Goal: Information Seeking & Learning: Learn about a topic

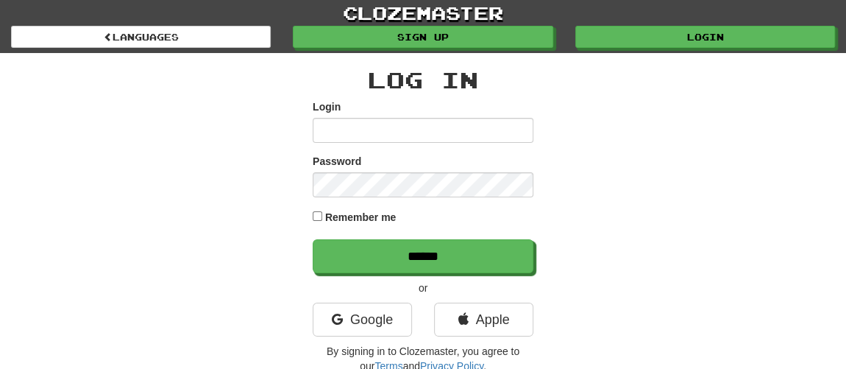
type input "********"
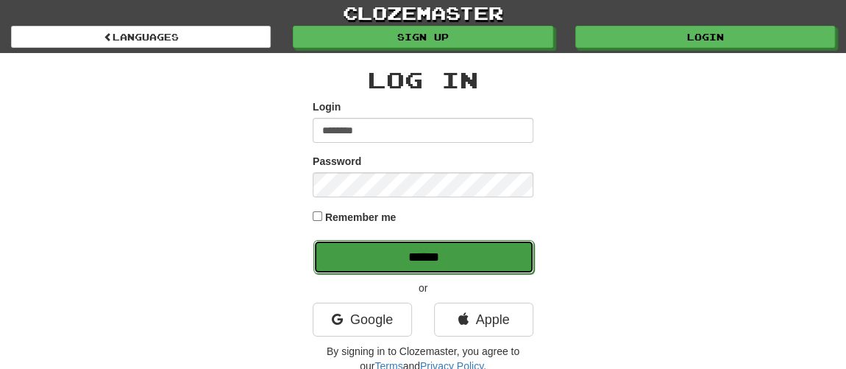
click at [437, 260] on input "******" at bounding box center [423, 257] width 221 height 34
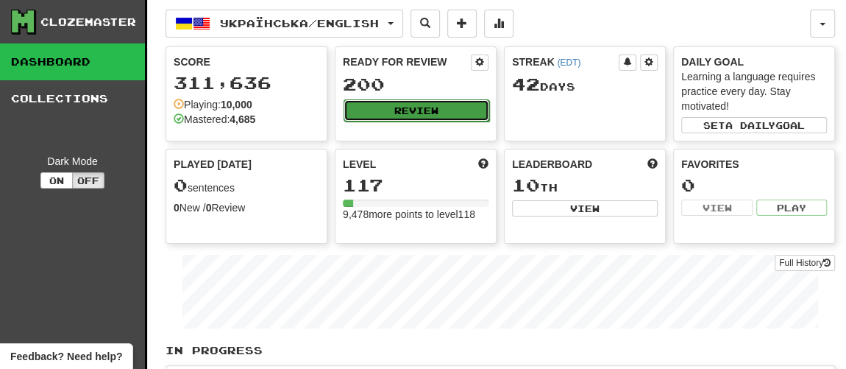
click at [420, 107] on button "Review" at bounding box center [417, 110] width 146 height 22
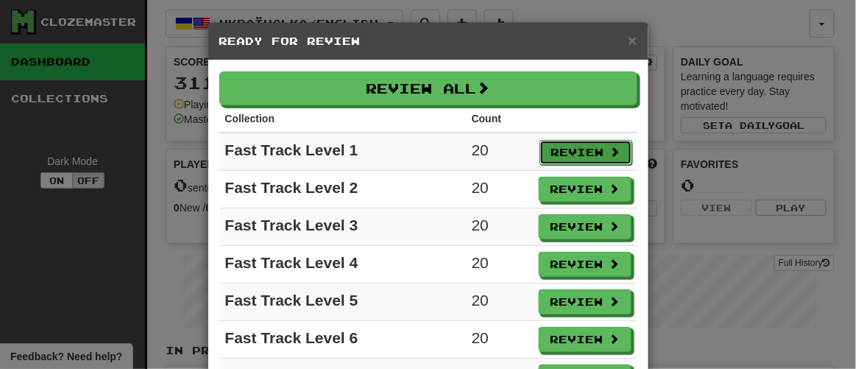
click at [583, 149] on button "Review" at bounding box center [585, 152] width 93 height 25
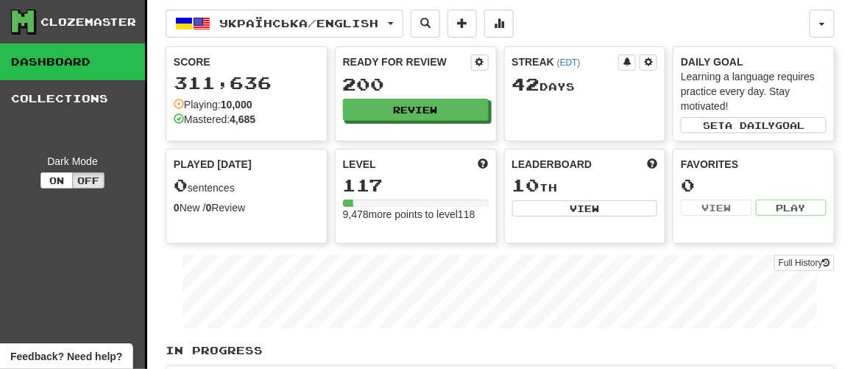
select select "**"
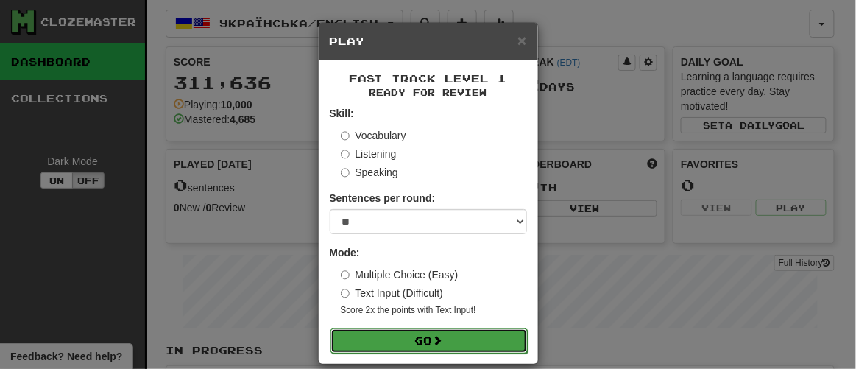
click at [426, 342] on button "Go" at bounding box center [428, 340] width 197 height 25
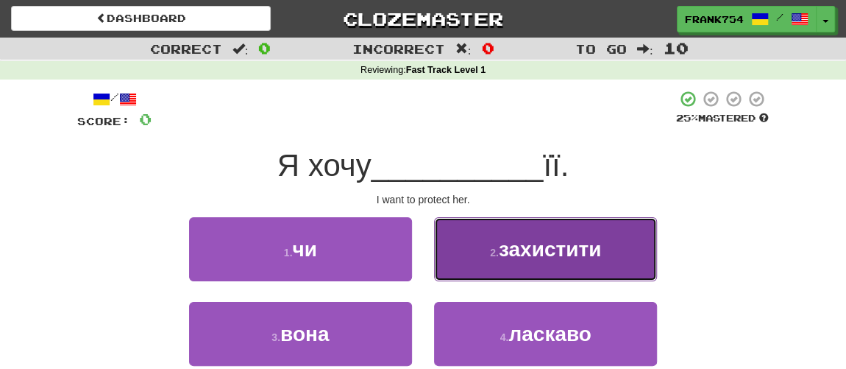
click at [525, 252] on span "захистити" at bounding box center [550, 249] width 102 height 23
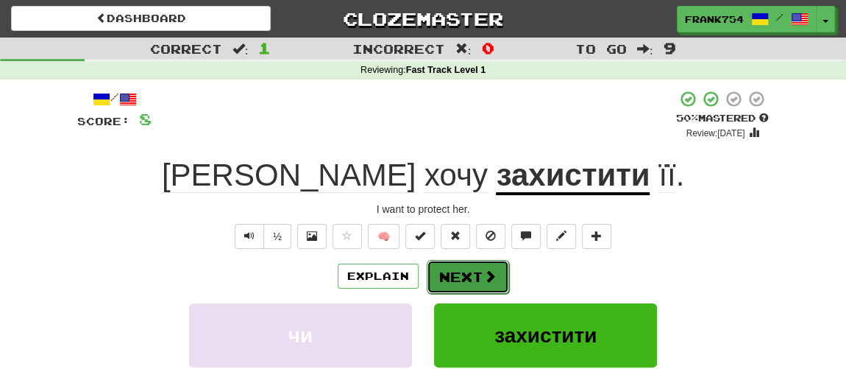
click at [465, 273] on button "Next" at bounding box center [468, 277] width 82 height 34
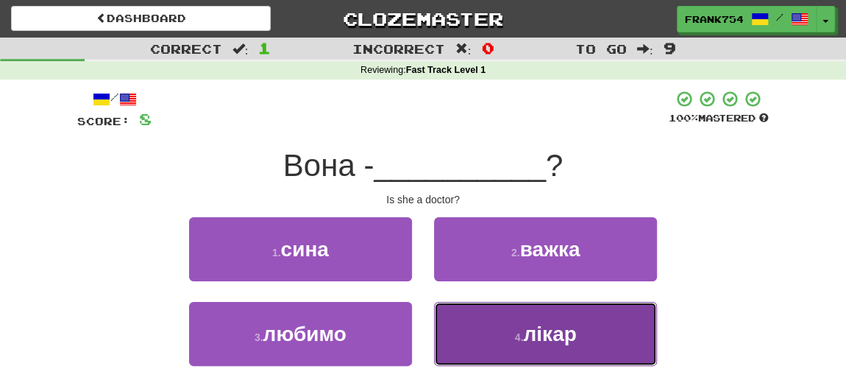
click at [520, 326] on button "4 . лікар" at bounding box center [545, 334] width 223 height 64
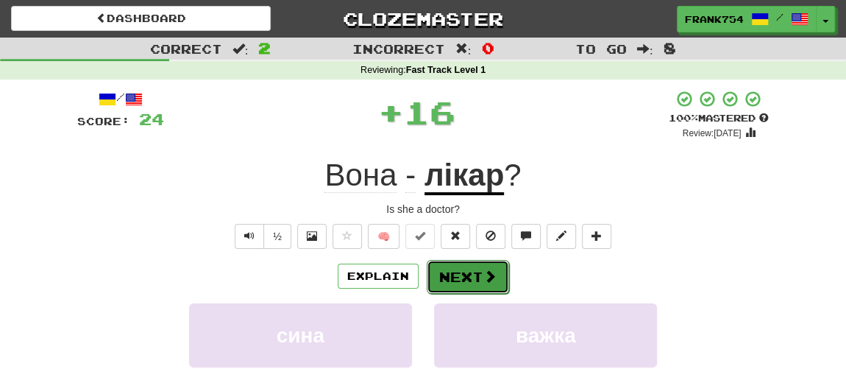
click at [474, 269] on button "Next" at bounding box center [468, 277] width 82 height 34
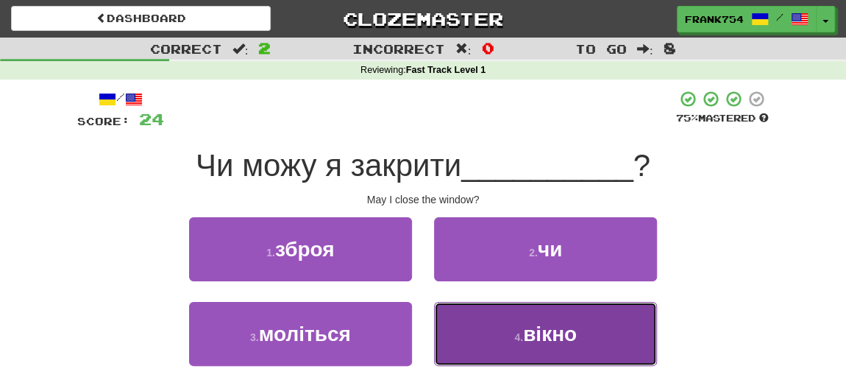
click at [503, 339] on button "4 . вікно" at bounding box center [545, 334] width 223 height 64
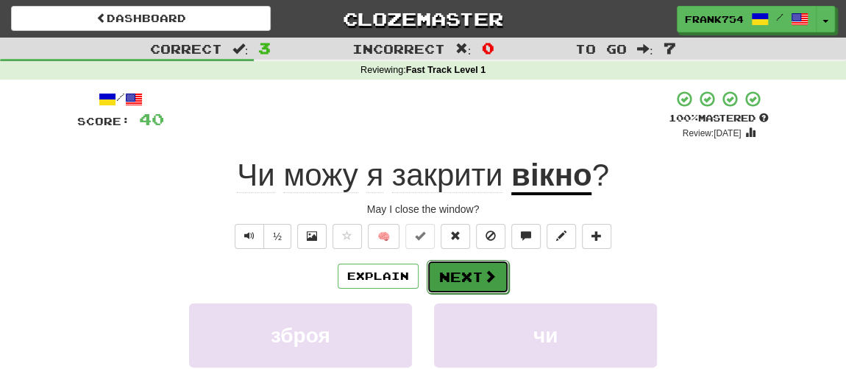
click at [466, 277] on button "Next" at bounding box center [468, 277] width 82 height 34
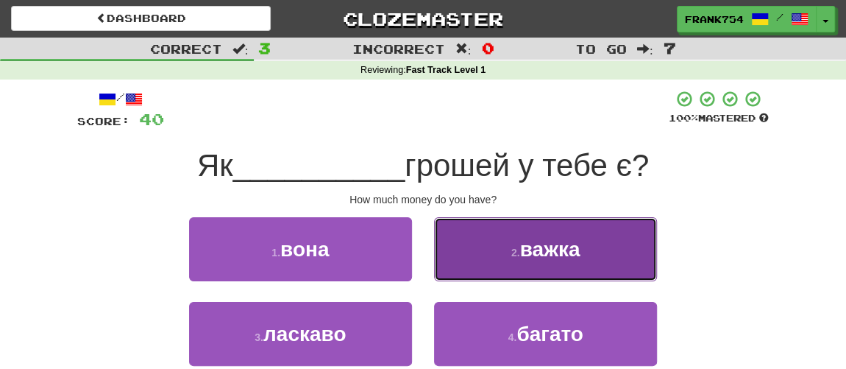
click at [531, 258] on span "важка" at bounding box center [550, 249] width 60 height 23
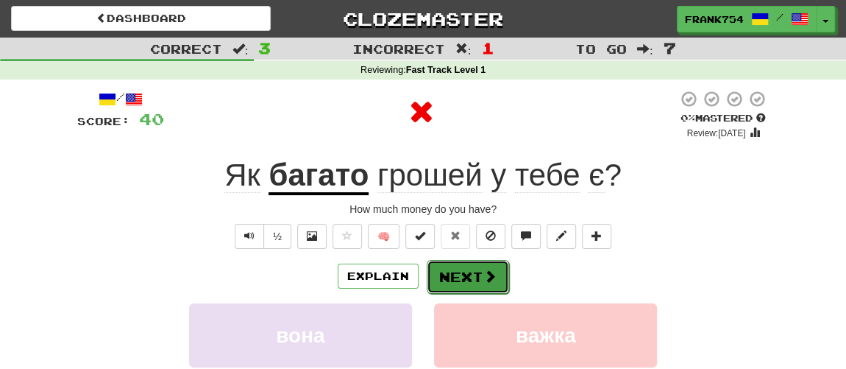
click at [479, 272] on button "Next" at bounding box center [468, 277] width 82 height 34
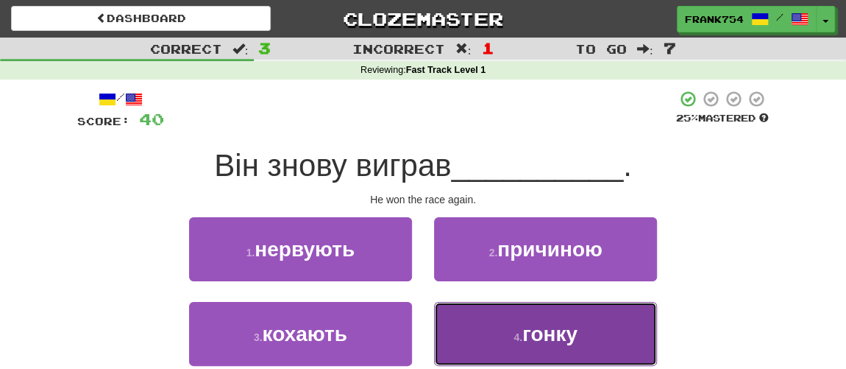
click at [532, 332] on span "гонку" at bounding box center [549, 333] width 55 height 23
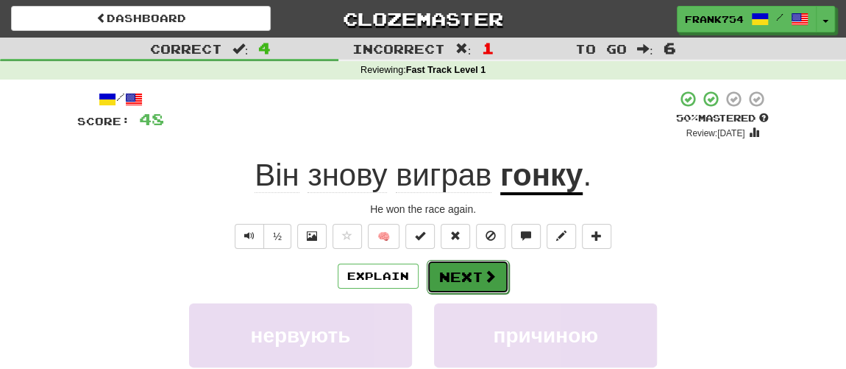
click at [464, 275] on button "Next" at bounding box center [468, 277] width 82 height 34
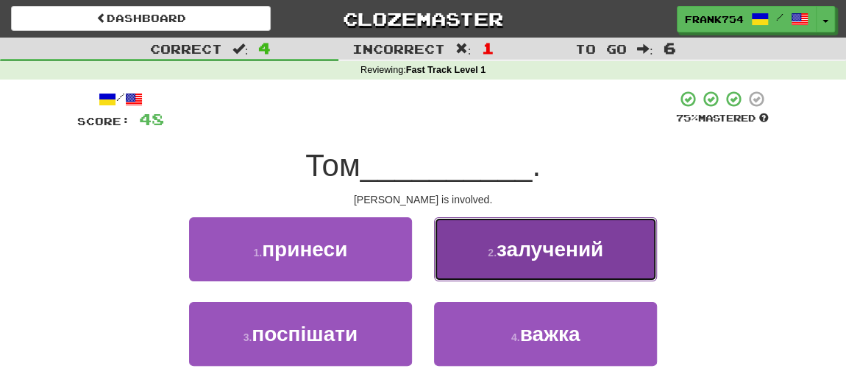
click at [535, 263] on button "2 . залучений" at bounding box center [545, 249] width 223 height 64
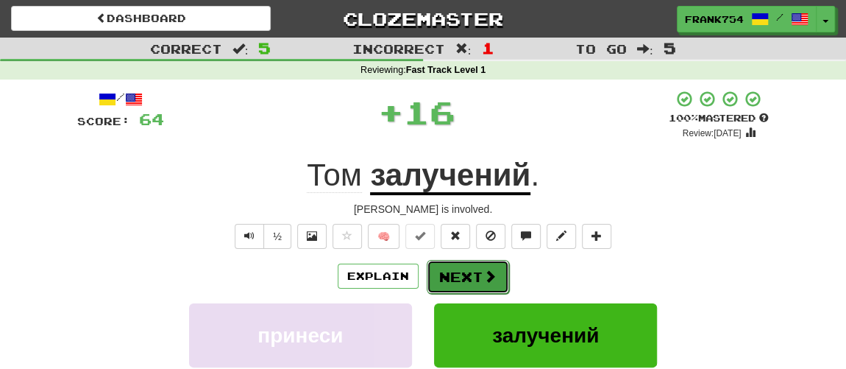
click at [467, 275] on button "Next" at bounding box center [468, 277] width 82 height 34
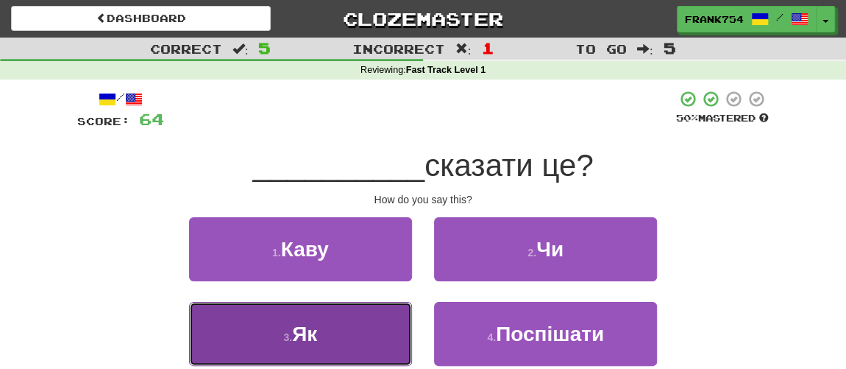
click at [325, 335] on button "3 . Як" at bounding box center [300, 334] width 223 height 64
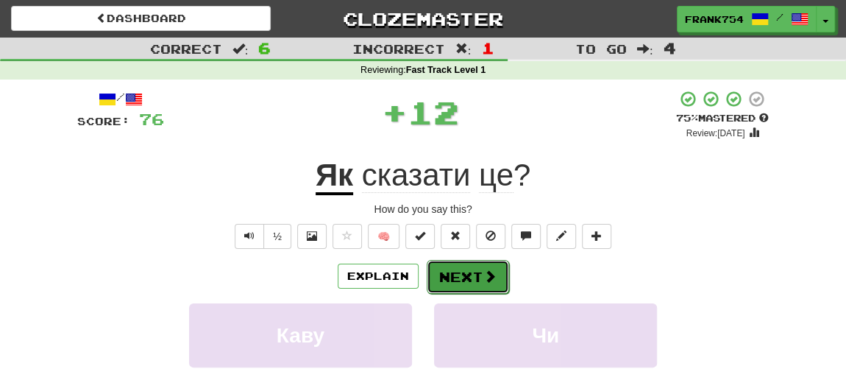
click at [453, 275] on button "Next" at bounding box center [468, 277] width 82 height 34
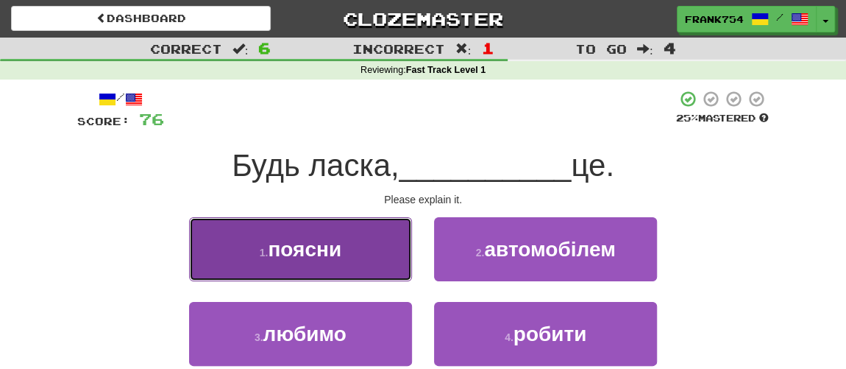
click at [316, 257] on span "поясни" at bounding box center [305, 249] width 74 height 23
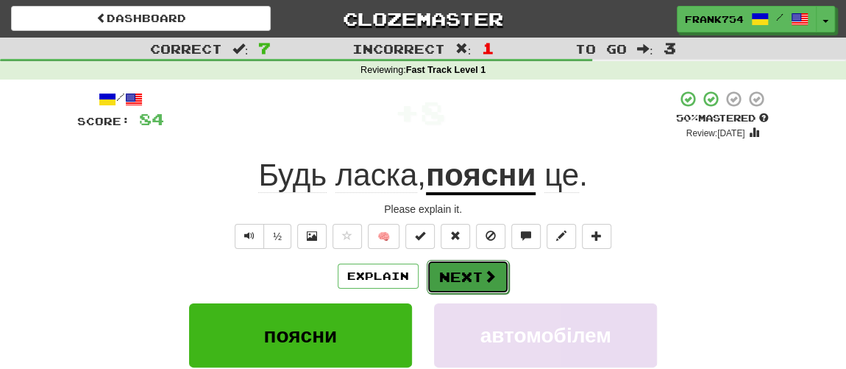
click at [470, 274] on button "Next" at bounding box center [468, 277] width 82 height 34
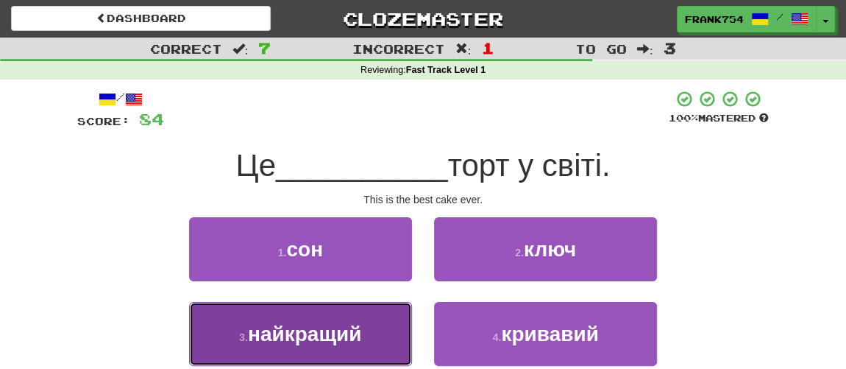
click at [318, 330] on span "найкращий" at bounding box center [304, 333] width 113 height 23
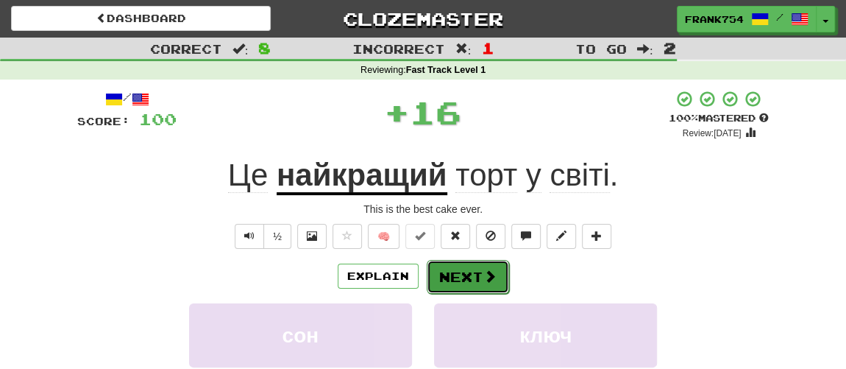
click at [463, 279] on button "Next" at bounding box center [468, 277] width 82 height 34
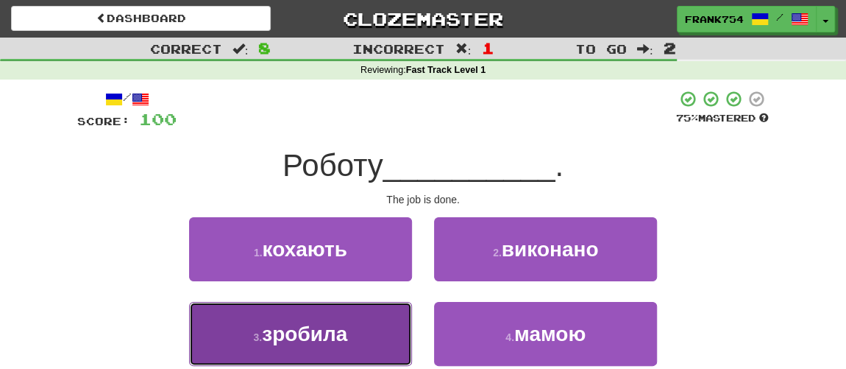
click at [320, 336] on span "зробила" at bounding box center [304, 333] width 85 height 23
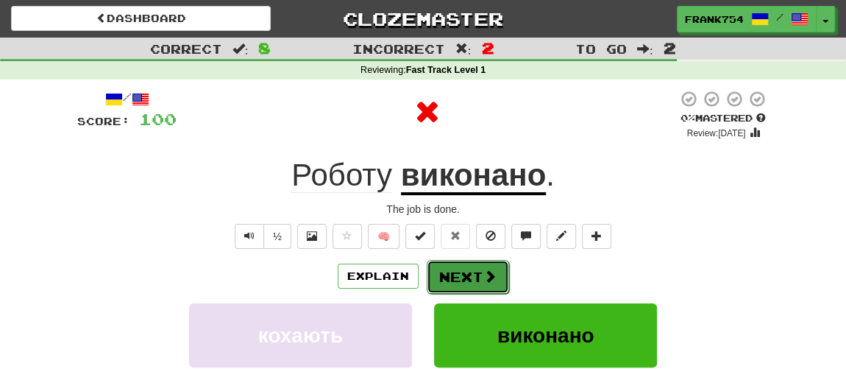
click at [464, 273] on button "Next" at bounding box center [468, 277] width 82 height 34
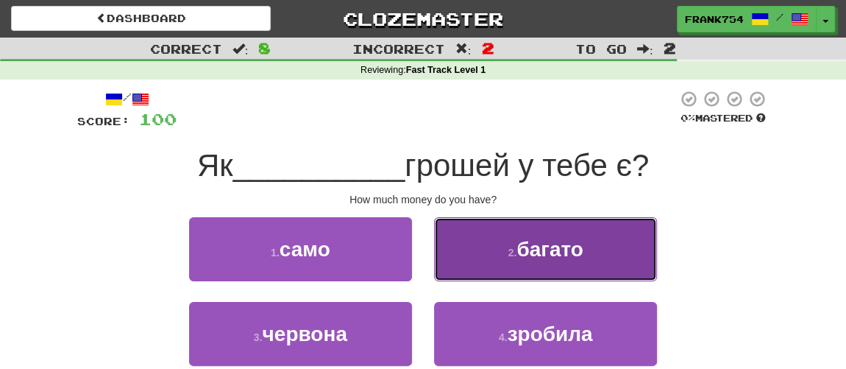
click at [528, 249] on span "багато" at bounding box center [550, 249] width 67 height 23
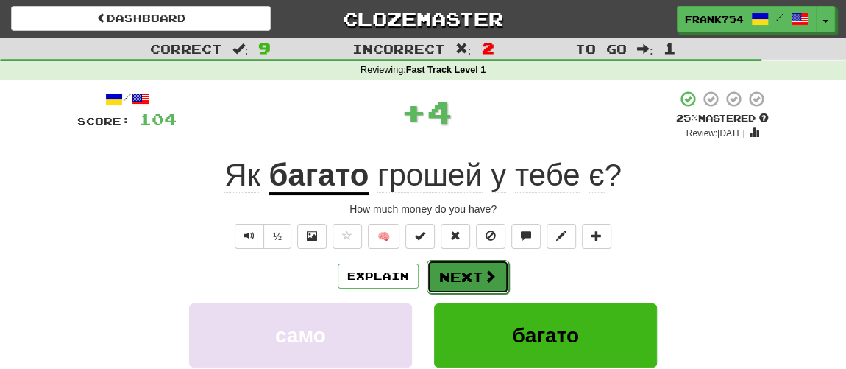
click at [472, 263] on button "Next" at bounding box center [468, 277] width 82 height 34
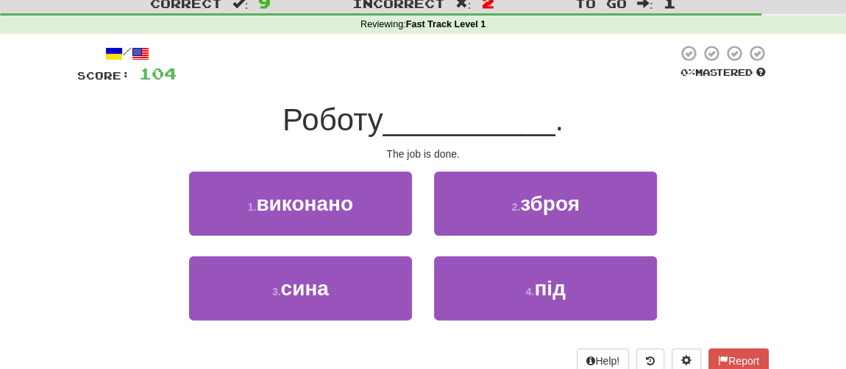
scroll to position [66, 0]
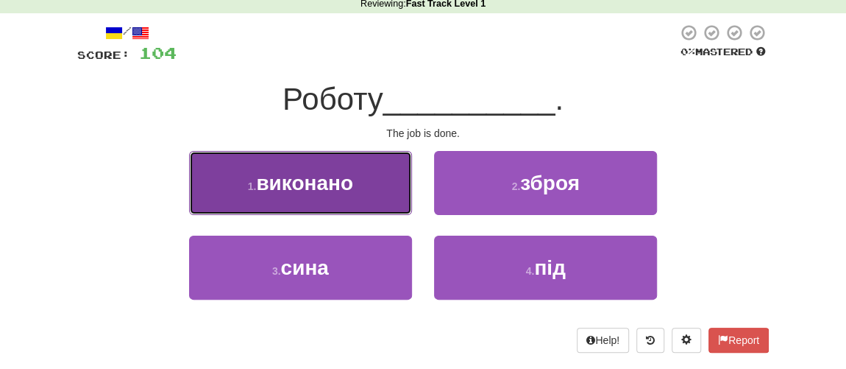
click at [305, 195] on button "1 . виконано" at bounding box center [300, 183] width 223 height 64
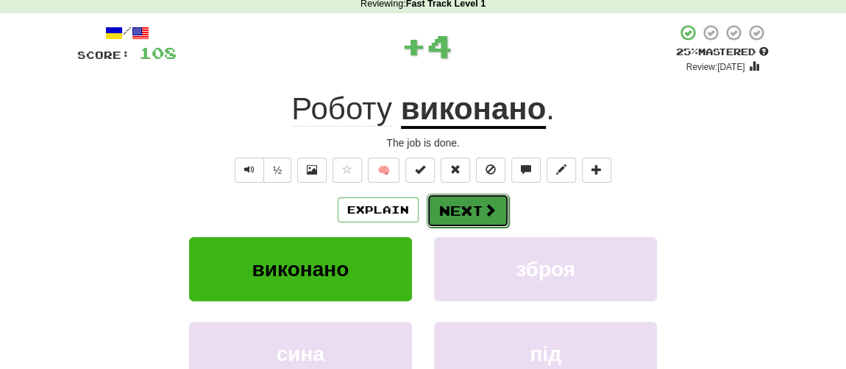
click at [455, 216] on button "Next" at bounding box center [468, 211] width 82 height 34
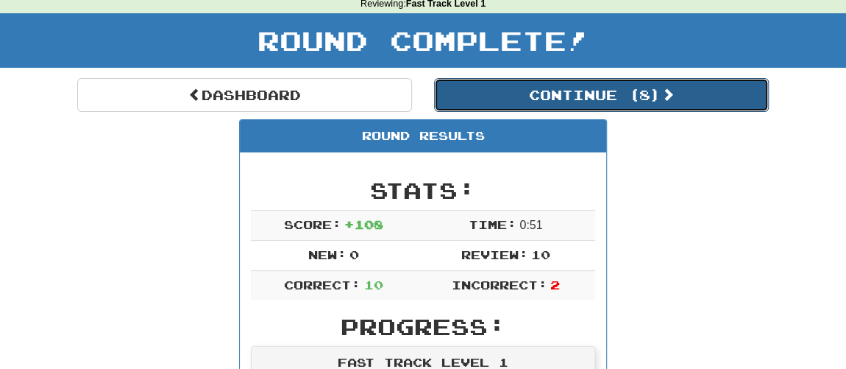
click at [581, 104] on button "Continue ( 8 )" at bounding box center [601, 95] width 335 height 34
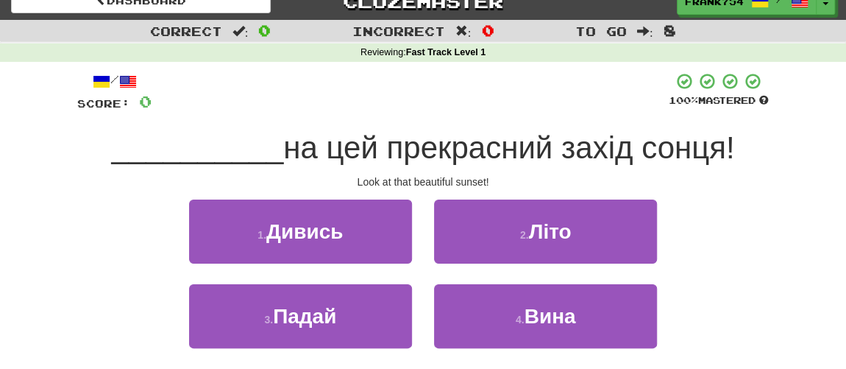
scroll to position [0, 0]
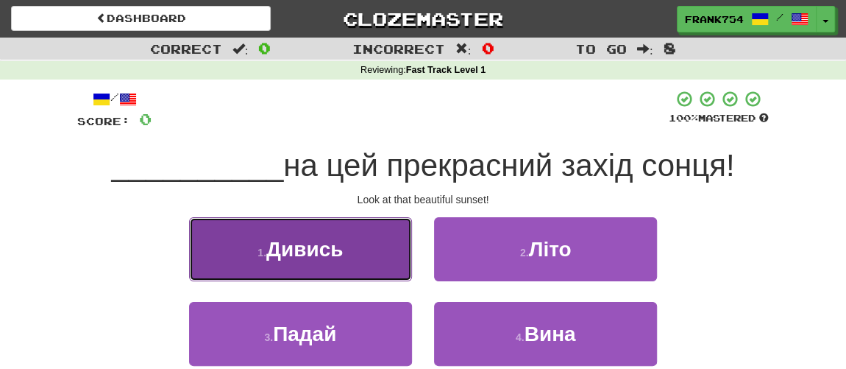
click at [354, 253] on button "1 . Дивись" at bounding box center [300, 249] width 223 height 64
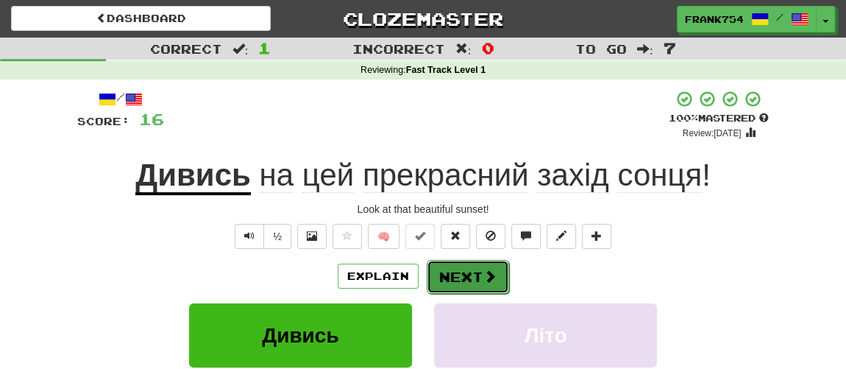
click at [458, 277] on button "Next" at bounding box center [468, 277] width 82 height 34
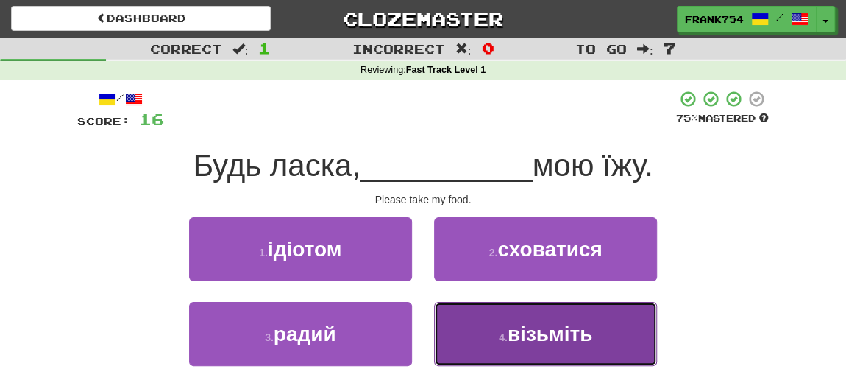
click at [512, 333] on span "візьміть" at bounding box center [550, 333] width 85 height 23
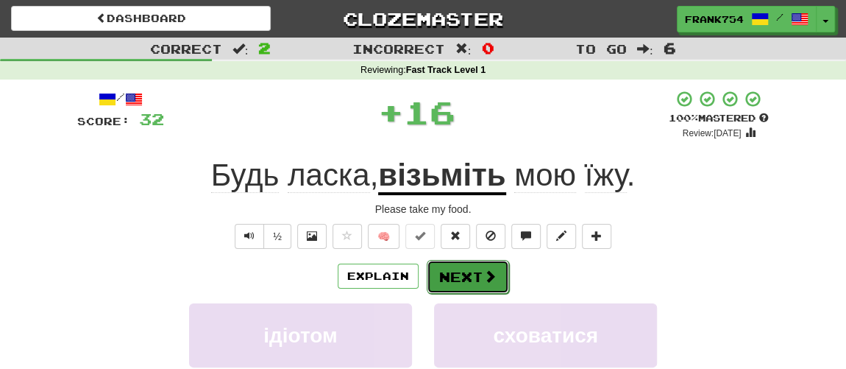
click at [465, 275] on button "Next" at bounding box center [468, 277] width 82 height 34
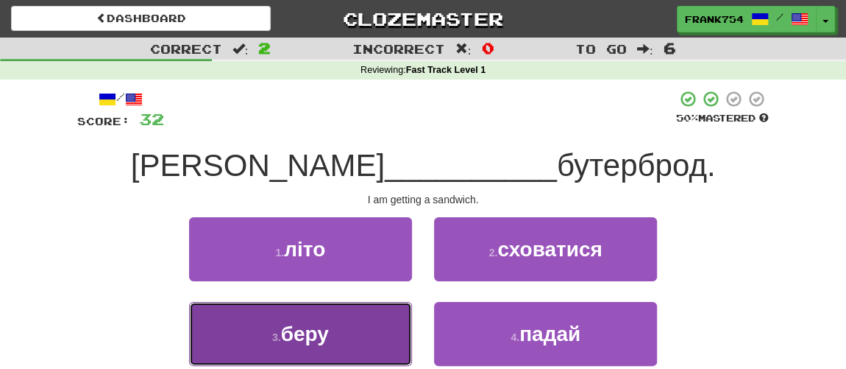
click at [328, 336] on span "беру" at bounding box center [305, 333] width 48 height 23
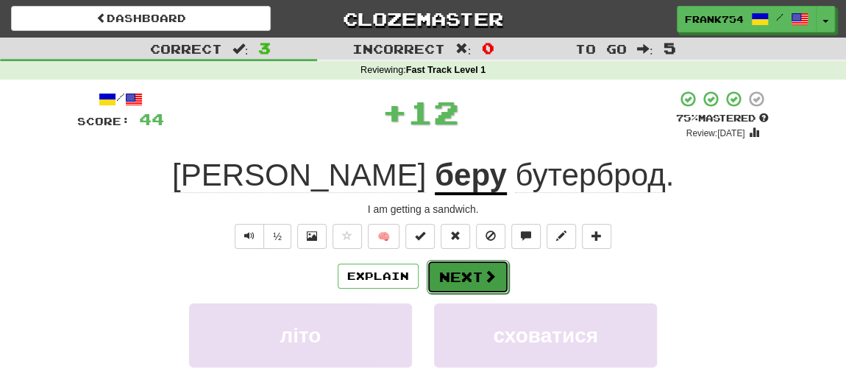
click at [461, 278] on button "Next" at bounding box center [468, 277] width 82 height 34
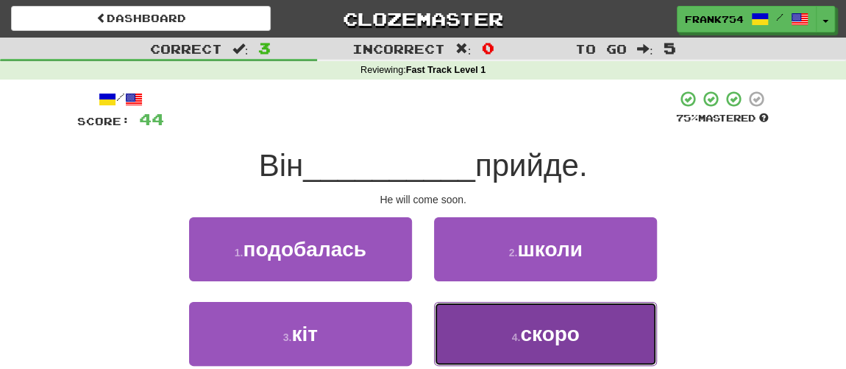
click at [505, 336] on button "4 . скоро" at bounding box center [545, 334] width 223 height 64
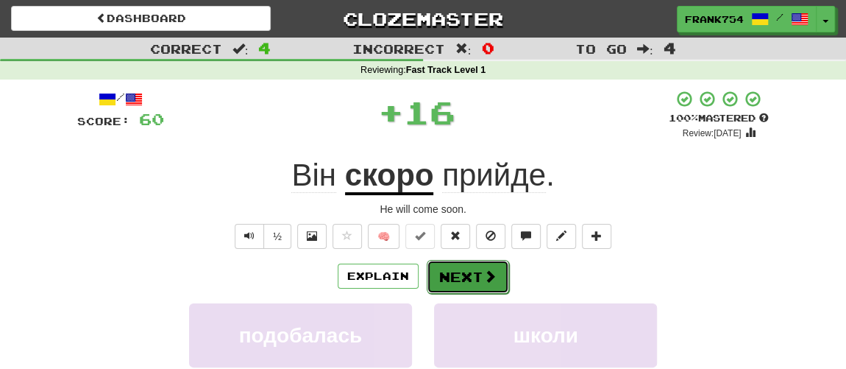
click at [461, 277] on button "Next" at bounding box center [468, 277] width 82 height 34
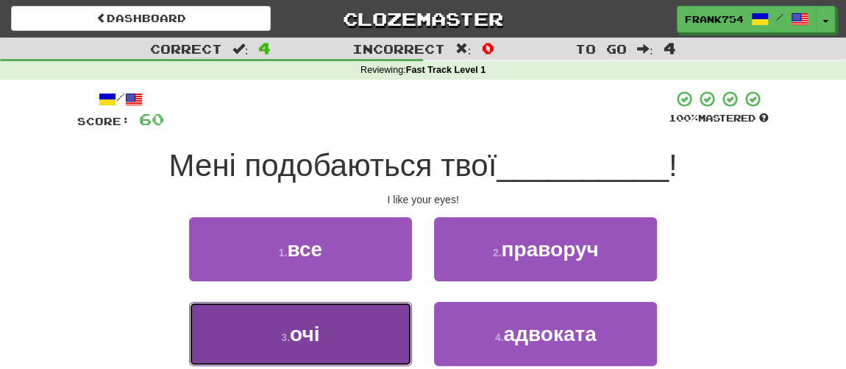
click at [333, 333] on button "3 . очі" at bounding box center [300, 334] width 223 height 64
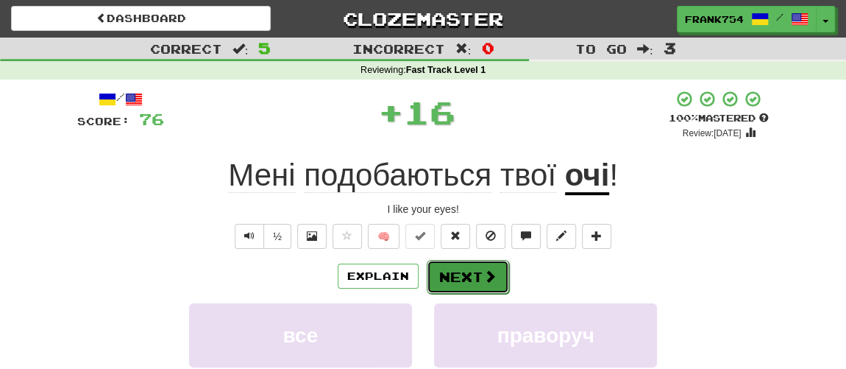
click at [458, 269] on button "Next" at bounding box center [468, 277] width 82 height 34
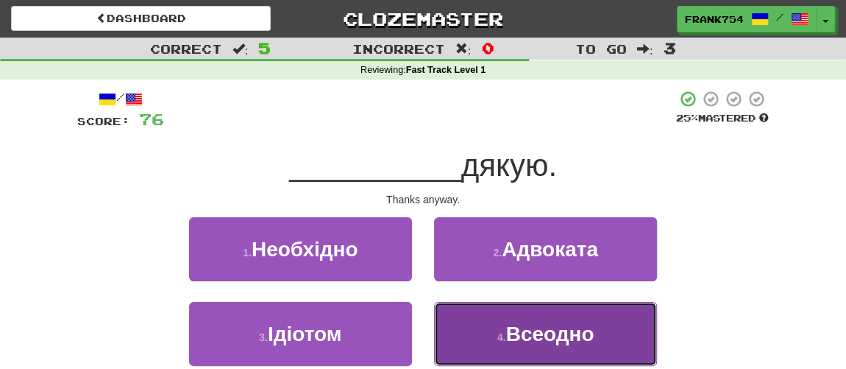
click at [530, 341] on span "Всеодно" at bounding box center [550, 333] width 88 height 23
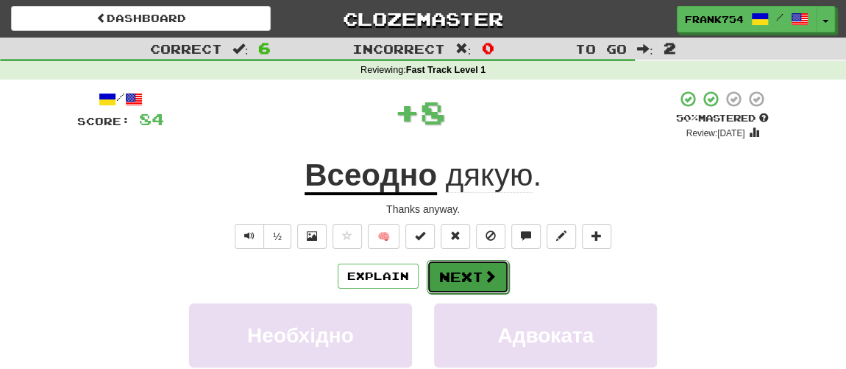
click at [464, 277] on button "Next" at bounding box center [468, 277] width 82 height 34
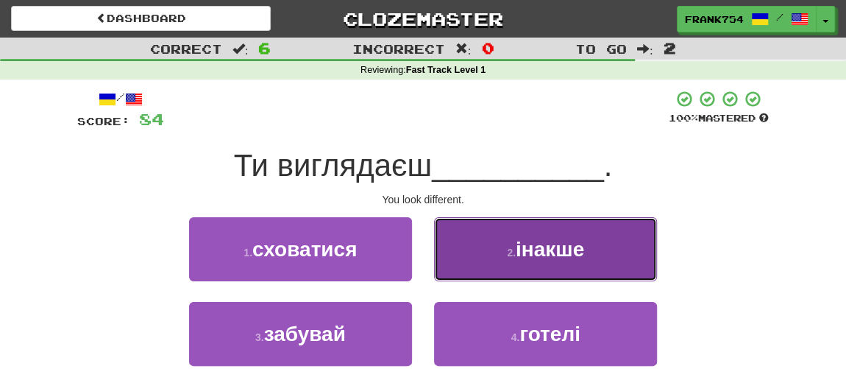
click at [530, 254] on span "інакше" at bounding box center [550, 249] width 68 height 23
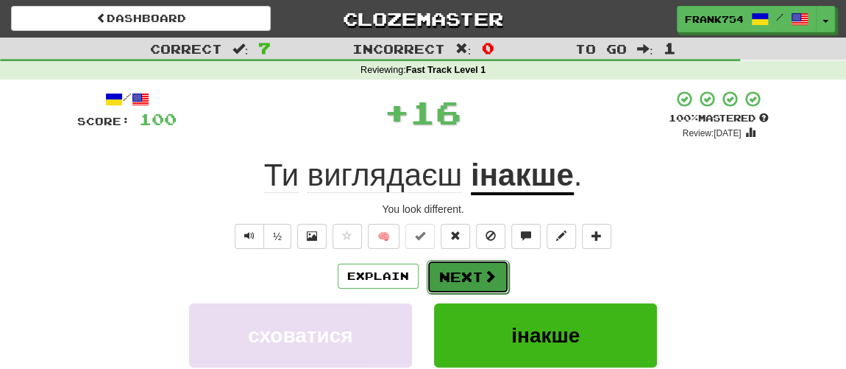
click at [472, 276] on button "Next" at bounding box center [468, 277] width 82 height 34
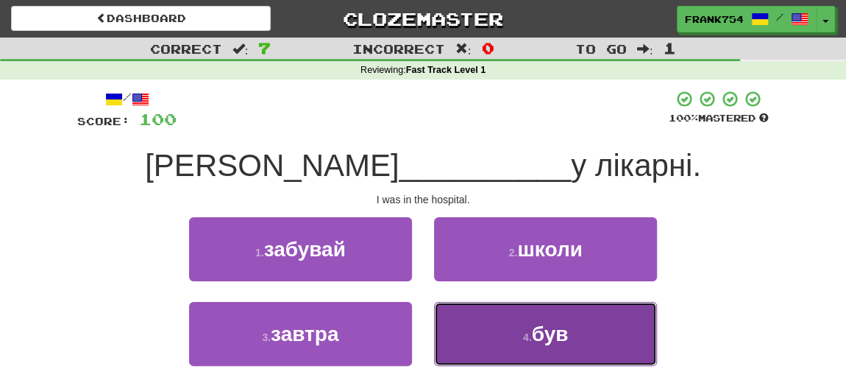
click at [539, 336] on span "був" at bounding box center [550, 333] width 37 height 23
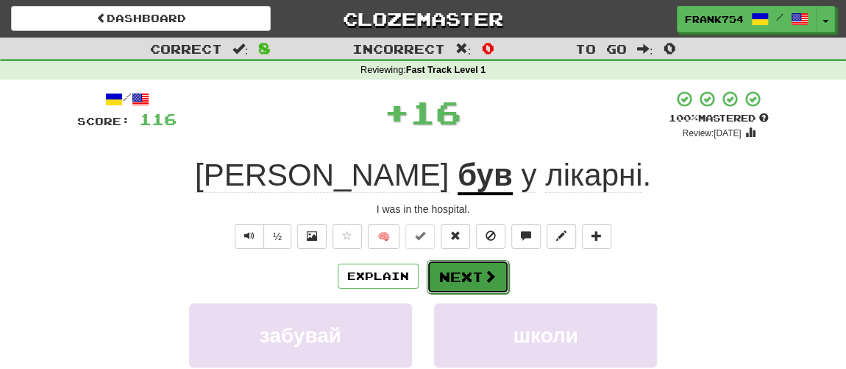
click at [475, 272] on button "Next" at bounding box center [468, 277] width 82 height 34
